Goal: Task Accomplishment & Management: Manage account settings

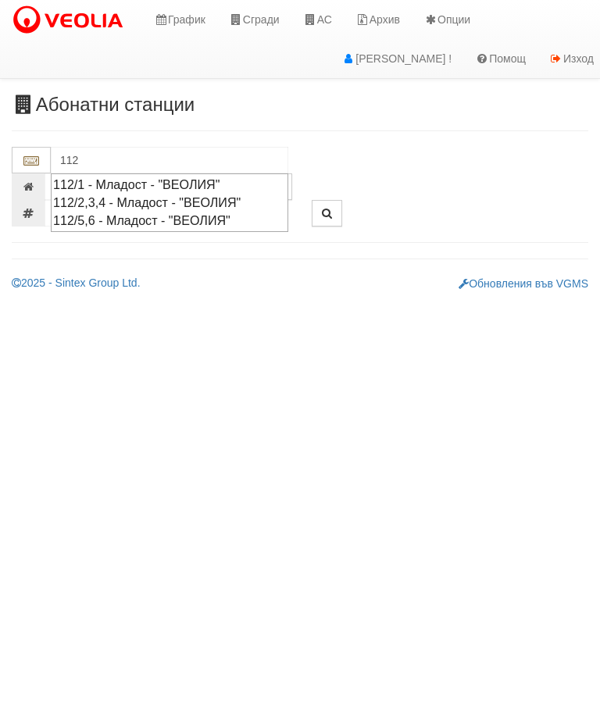
click at [151, 225] on div "112/5,6 - Младост - "ВЕОЛИЯ"" at bounding box center [169, 221] width 233 height 18
type input "112/5,6 - Младост - "ВЕОЛИЯ""
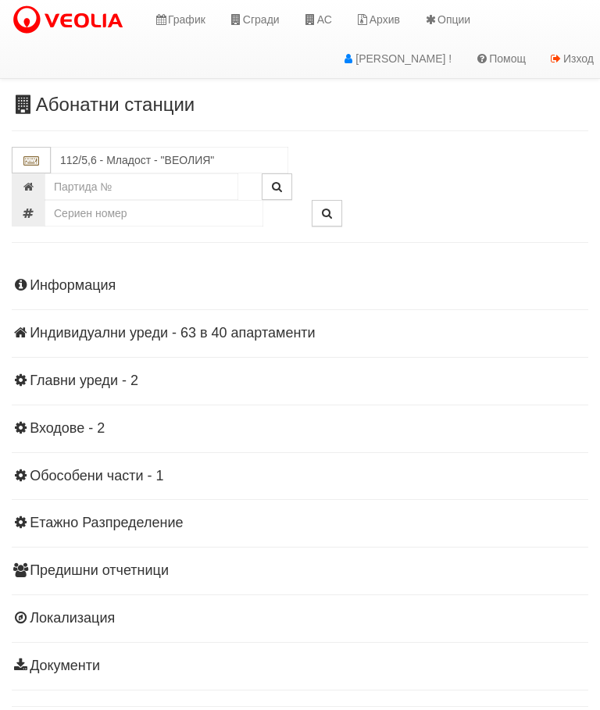
click at [173, 343] on div "Информация Параметри Брой Апартаменти: 40 Ползватели 08/2025 60 % 0 % 89" at bounding box center [300, 474] width 576 height 431
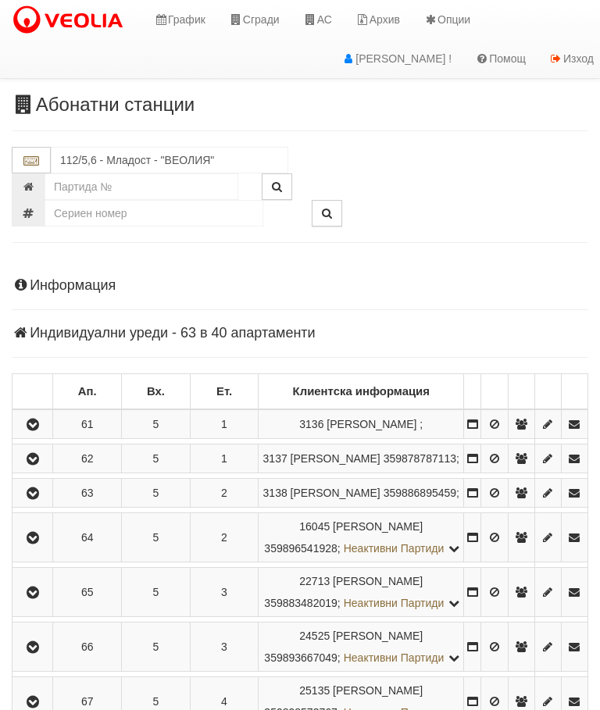
click at [171, 340] on h4 "Индивидуални уреди - 63 в 40 апартаменти" at bounding box center [300, 334] width 576 height 16
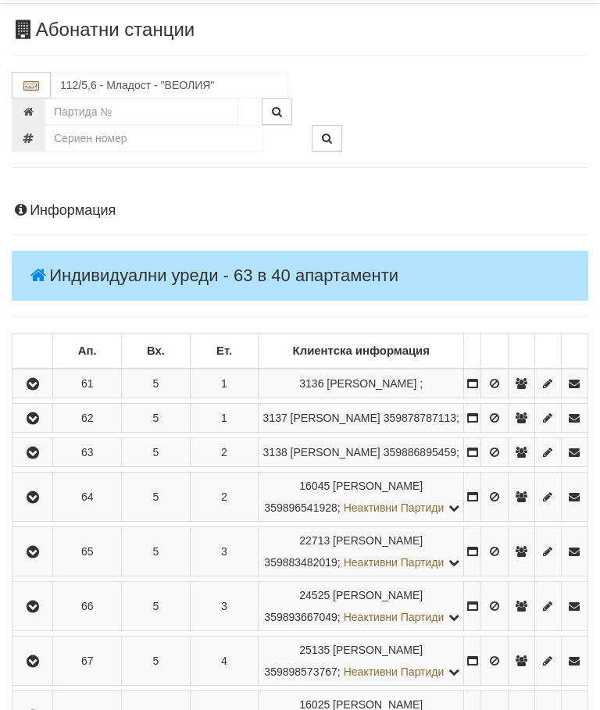
scroll to position [75, 0]
click at [34, 390] on icon "button" at bounding box center [32, 384] width 19 height 11
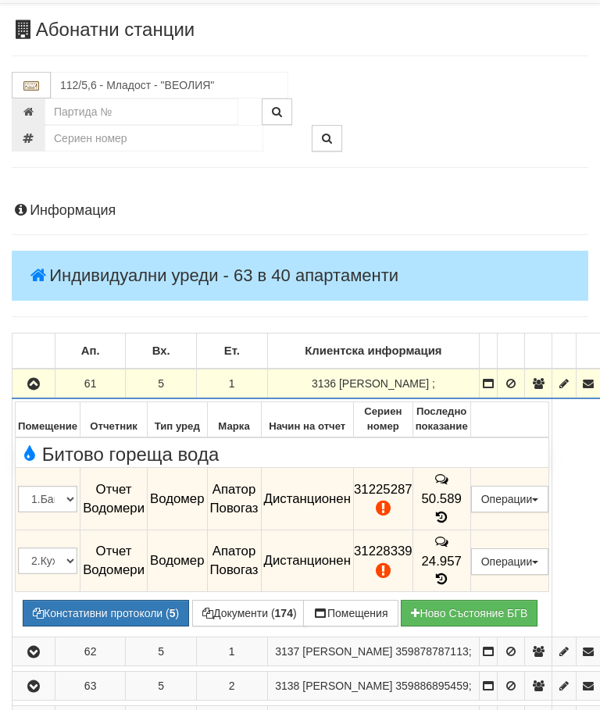
click at [259, 600] on button "Документи ( 174 )" at bounding box center [249, 613] width 115 height 27
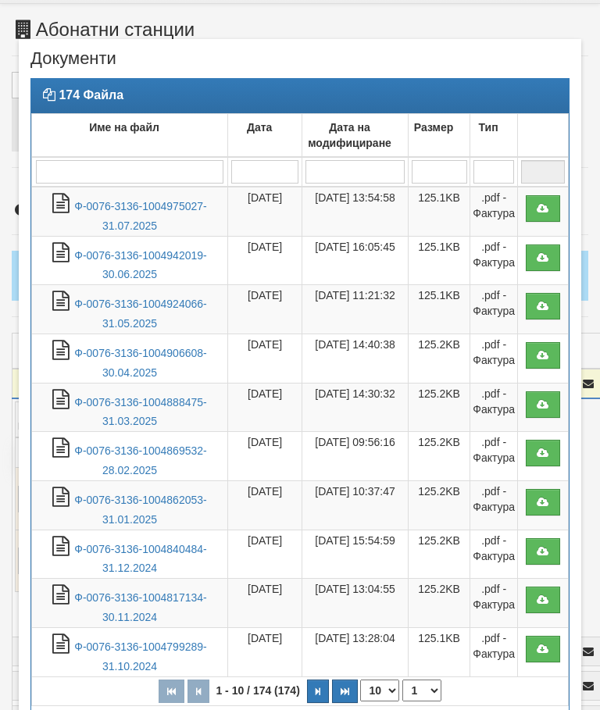
click at [153, 210] on link "Ф-0076-3136-1004975027-31.07.2025" at bounding box center [140, 216] width 132 height 32
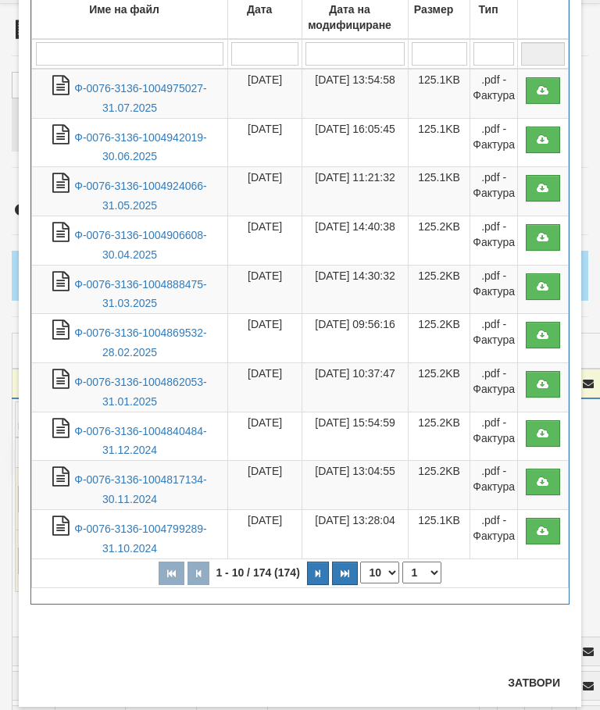
scroll to position [134, 0]
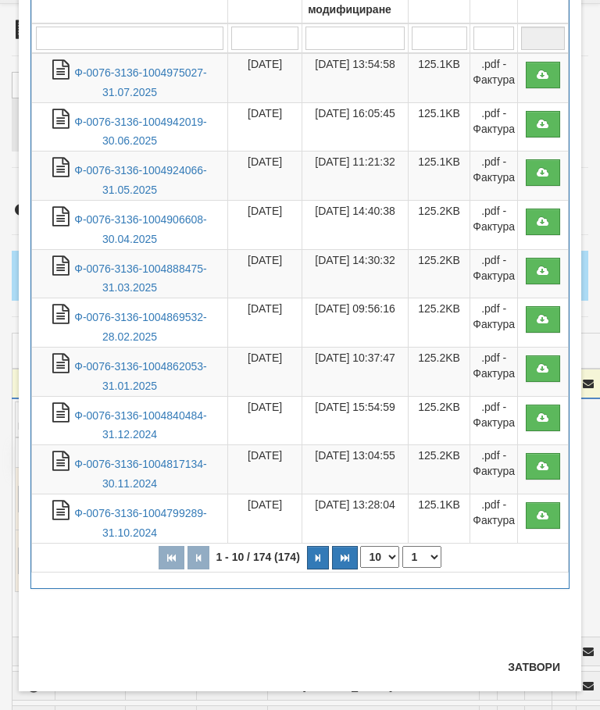
click at [537, 648] on div "174 Файла Име на файл Дата Дата на модифициране Размер Тип 1 - 10 / 174 (174) 1…" at bounding box center [299, 298] width 539 height 706
click at [529, 670] on button "Затвори" at bounding box center [533, 667] width 71 height 25
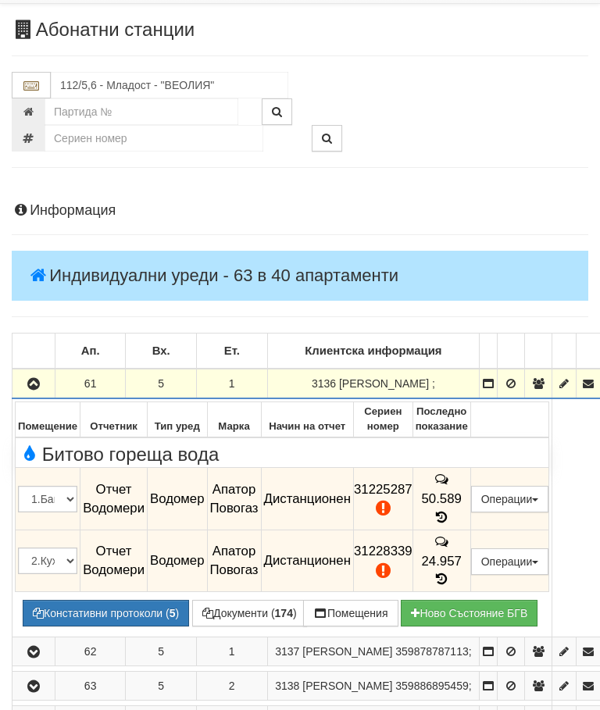
click at [28, 390] on button "button" at bounding box center [33, 383] width 37 height 23
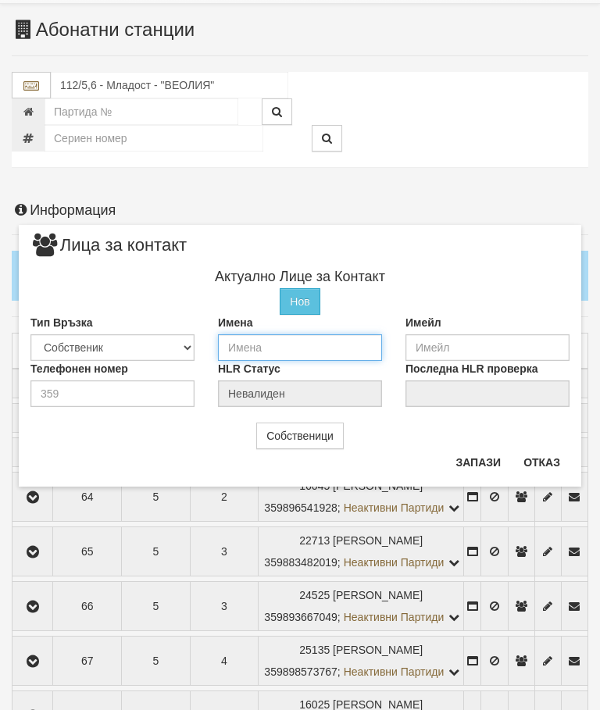
click at [269, 357] on input "text" at bounding box center [300, 347] width 164 height 27
type input "Петя майка на собственика"
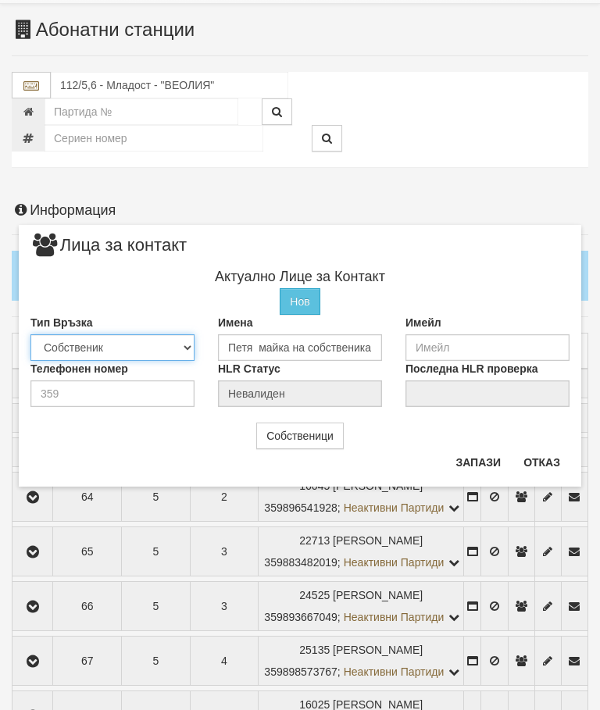
click at [128, 348] on select "Собственик [PERSON_NAME] Съсед Приятел" at bounding box center [112, 347] width 164 height 27
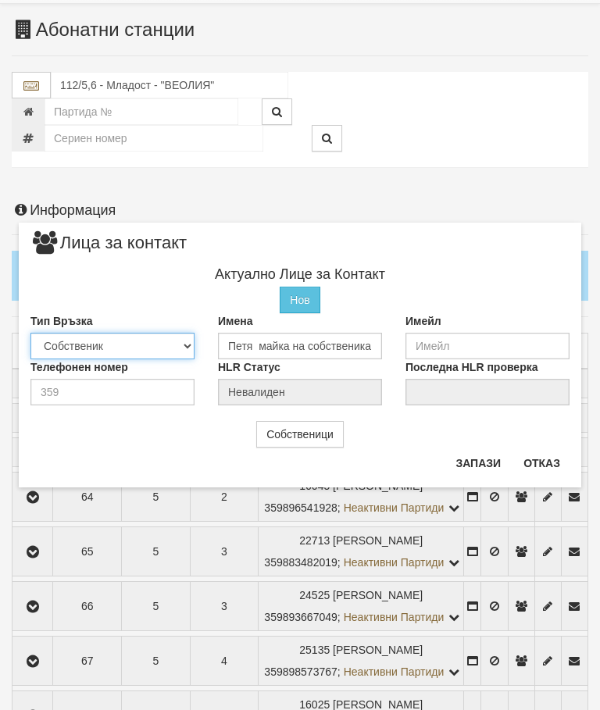
select select "2"
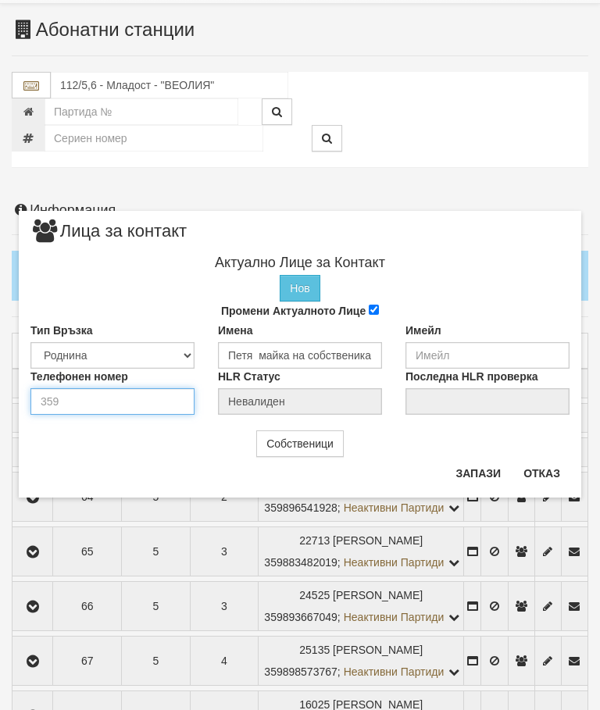
click at [92, 402] on input "number" at bounding box center [112, 401] width 164 height 27
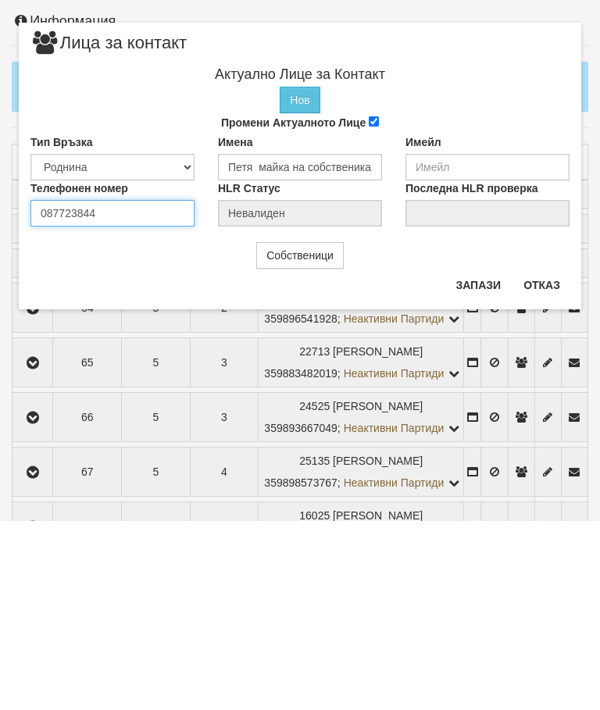
type input "0877238447"
click at [474, 462] on button "Запази" at bounding box center [478, 474] width 64 height 25
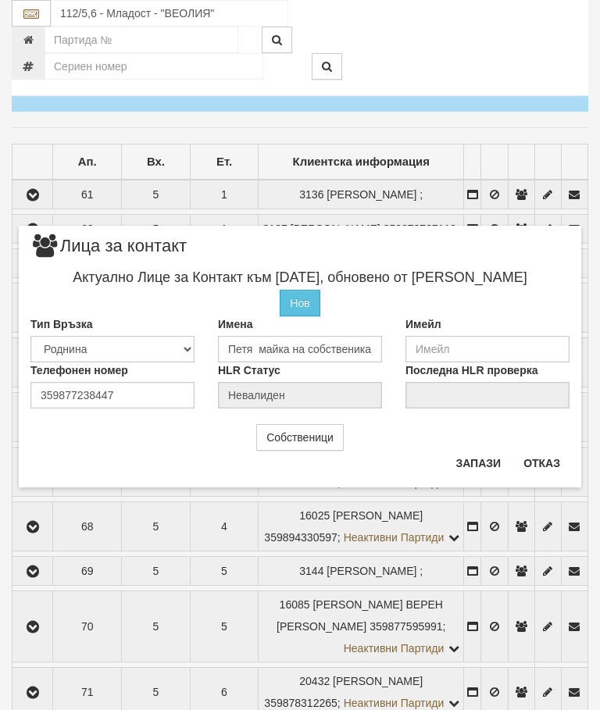
click at [549, 455] on button "Отказ" at bounding box center [541, 463] width 55 height 25
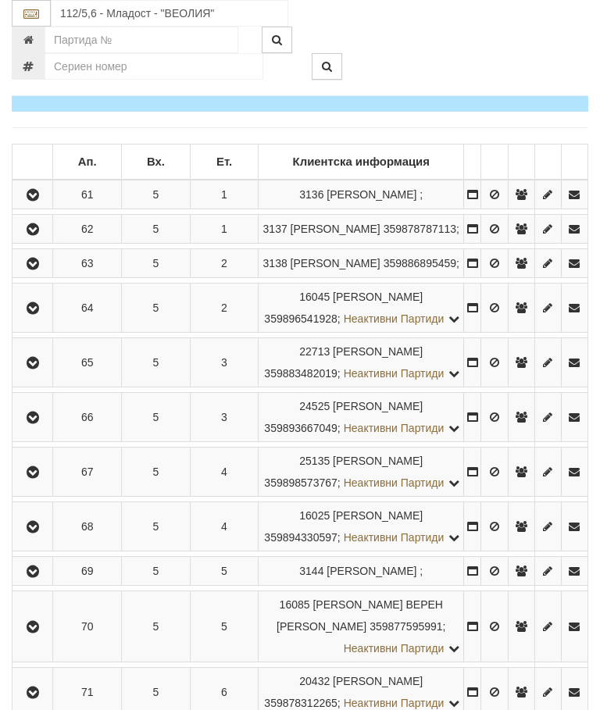
click at [34, 201] on icon "button" at bounding box center [32, 195] width 19 height 11
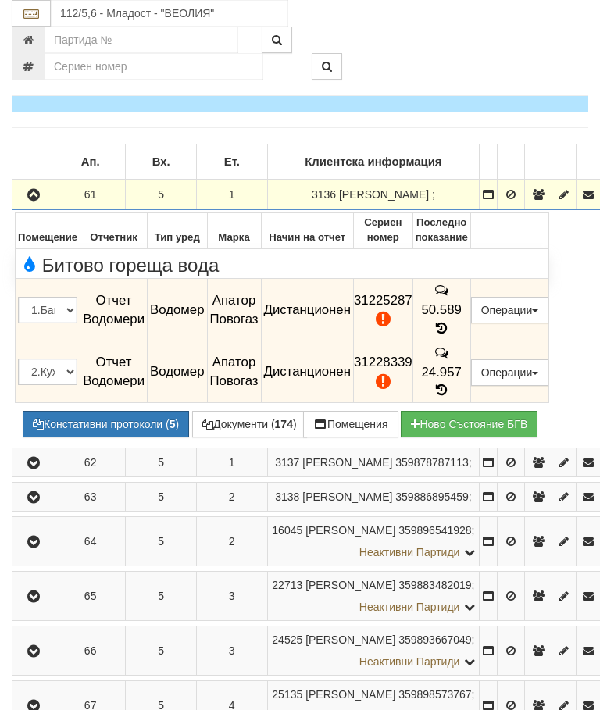
click at [30, 202] on button "button" at bounding box center [33, 194] width 37 height 23
